Goal: Communication & Community: Participate in discussion

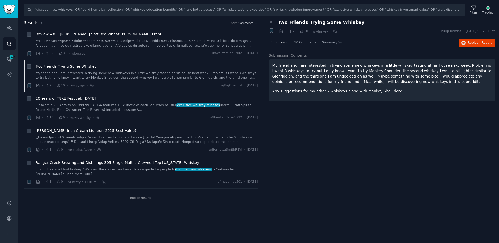
click at [407, 206] on div "Close panel Two Friends Trying Some Whiskey + · · 2 · 10 · r/whiskey · u/BigChe…" at bounding box center [382, 113] width 234 height 187
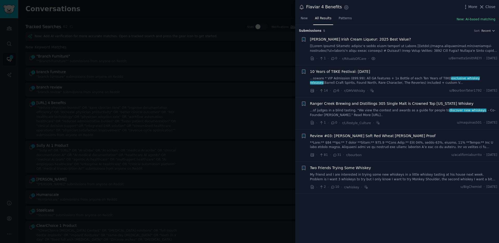
click at [267, 135] on div at bounding box center [249, 121] width 499 height 243
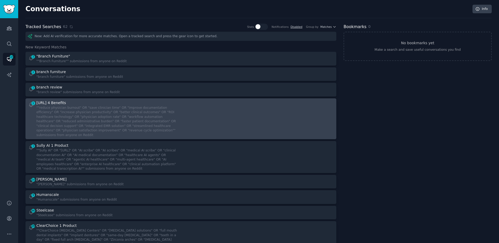
click at [181, 119] on div "1 [URL] 4 Benefits ""reduce physician burnout" OR "save clinician time" OR "imp…" at bounding box center [180, 118] width 307 height 37
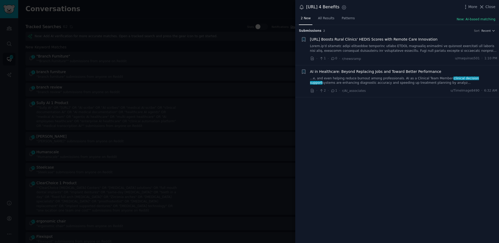
click at [382, 69] on span "AI in Healthcare: Beyond Replacing Jobs and Toward Better Performance" at bounding box center [375, 71] width 131 height 5
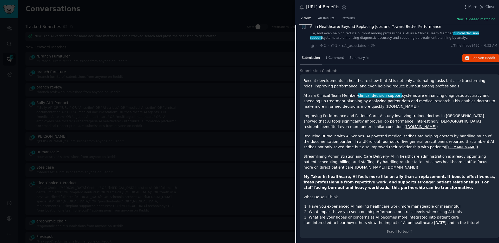
scroll to position [40, 0]
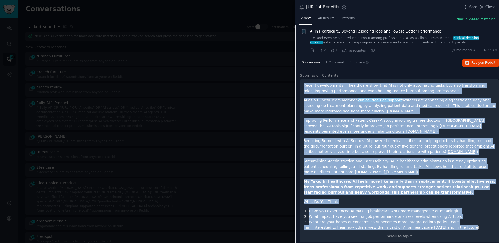
drag, startPoint x: 461, startPoint y: 225, endPoint x: 303, endPoint y: 79, distance: 214.9
click at [303, 79] on div "Recent developments in healthcare show that AI is not only automating tasks but…" at bounding box center [399, 160] width 199 height 163
copy div "Recent developments in healthcare show that AI is not only automating tasks but…"
click at [476, 64] on span "Reply on Reddit" at bounding box center [483, 63] width 24 height 5
